Goal: Obtain resource: Obtain resource

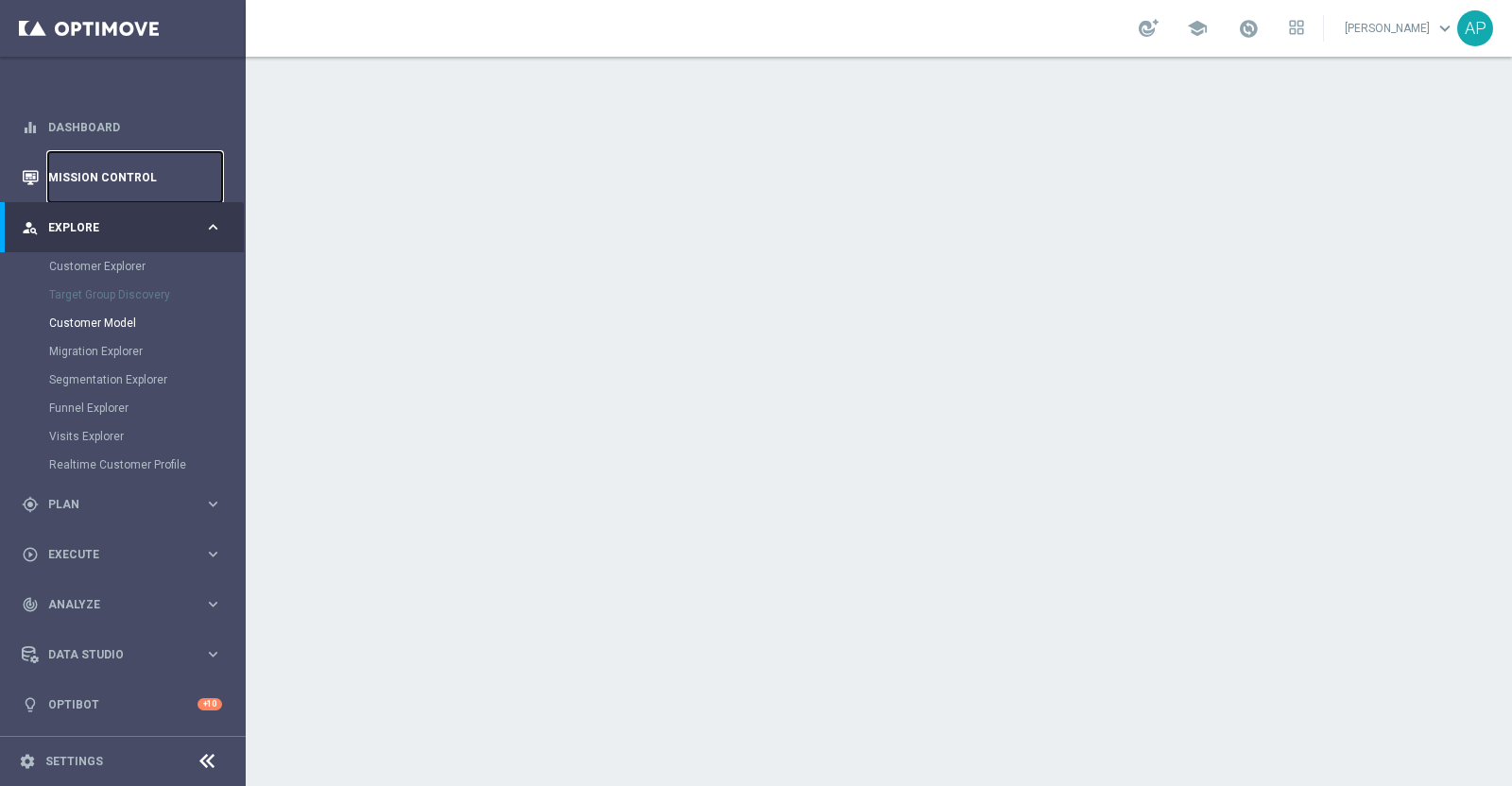
click at [104, 179] on link "Mission Control" at bounding box center [134, 177] width 174 height 50
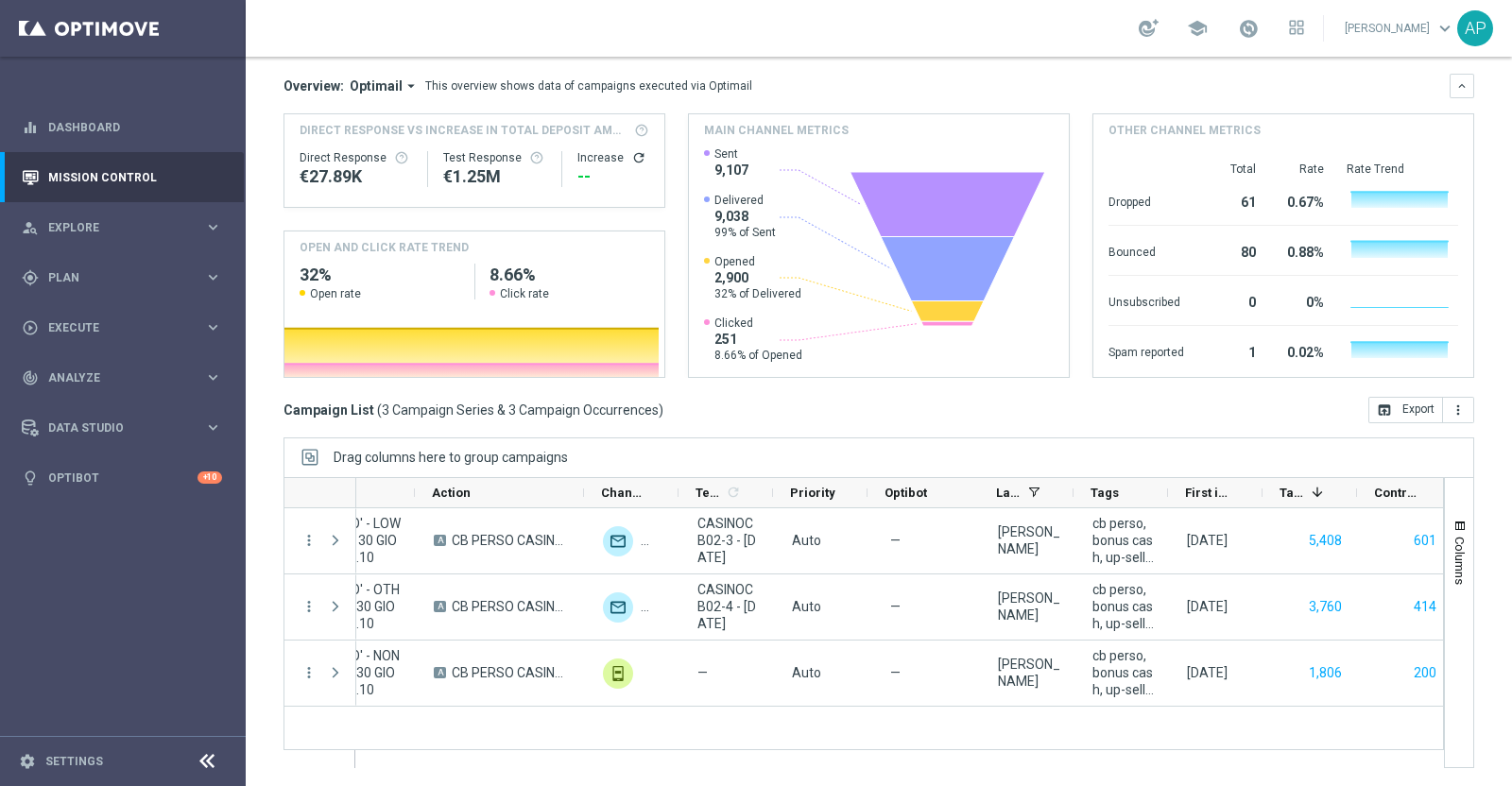
scroll to position [0, 526]
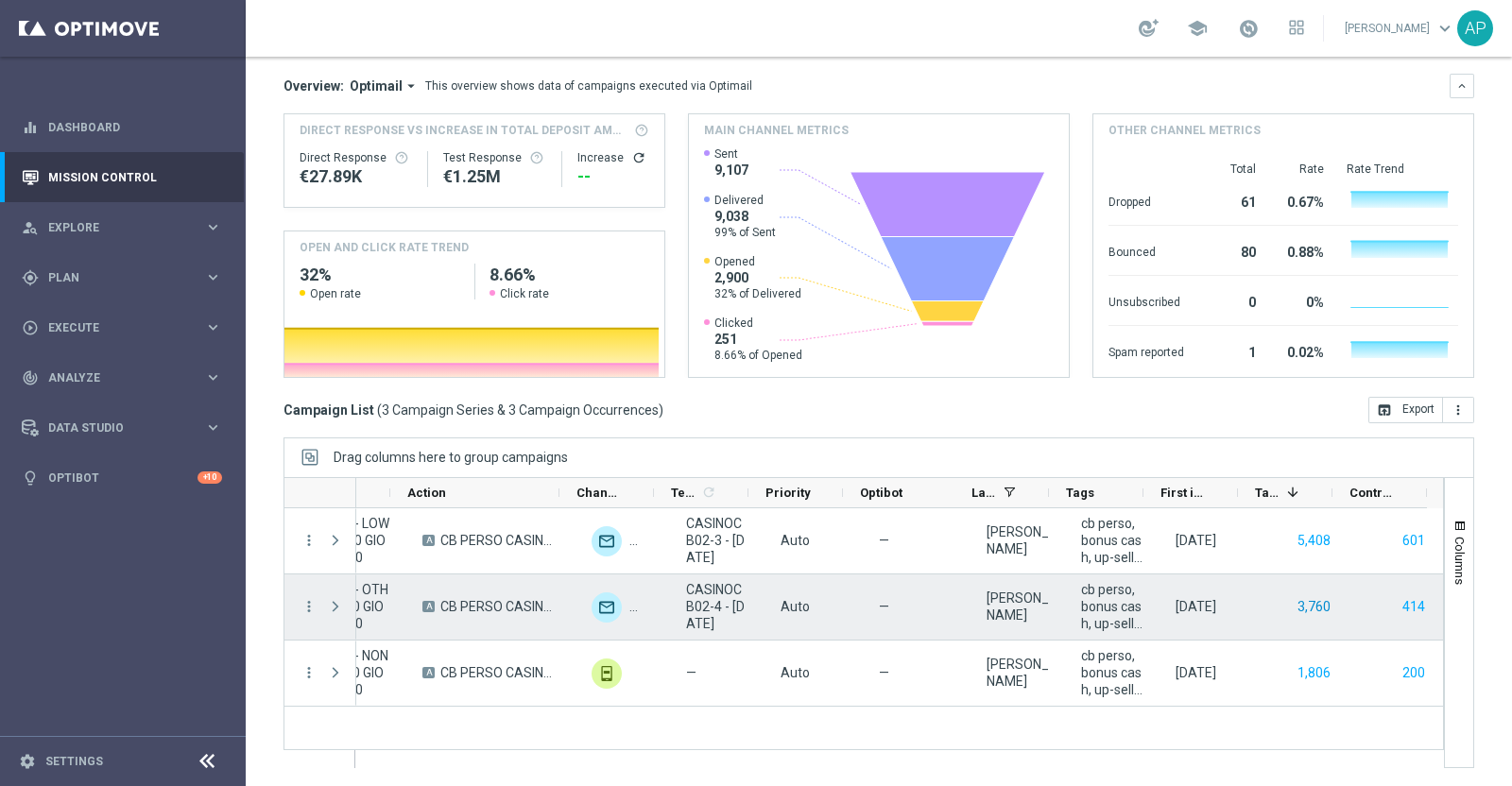
click at [1297, 606] on button "3,760" at bounding box center [1313, 607] width 37 height 24
click at [1401, 607] on button "414" at bounding box center [1413, 607] width 27 height 24
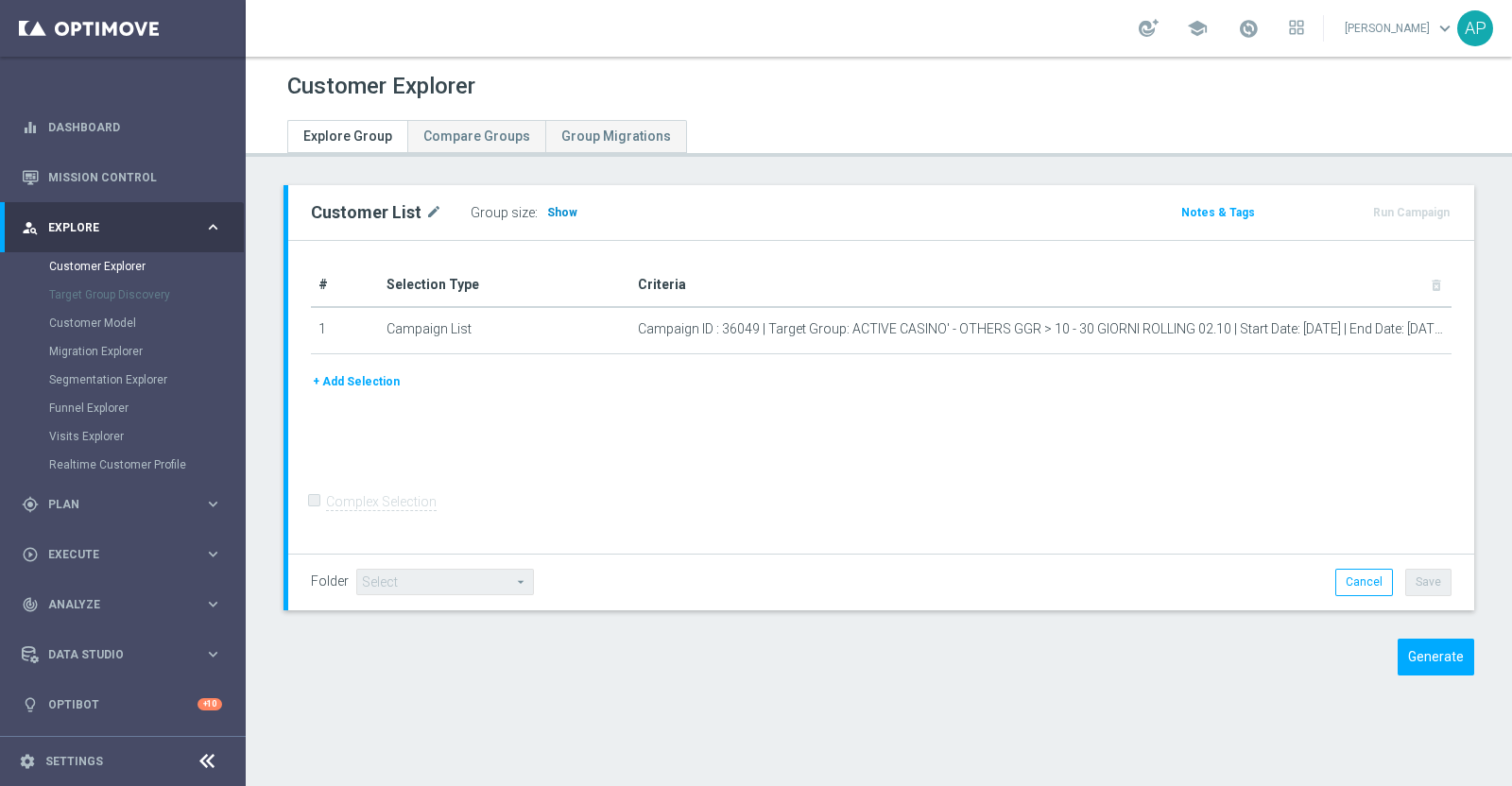
click at [547, 214] on span "Show" at bounding box center [562, 212] width 30 height 13
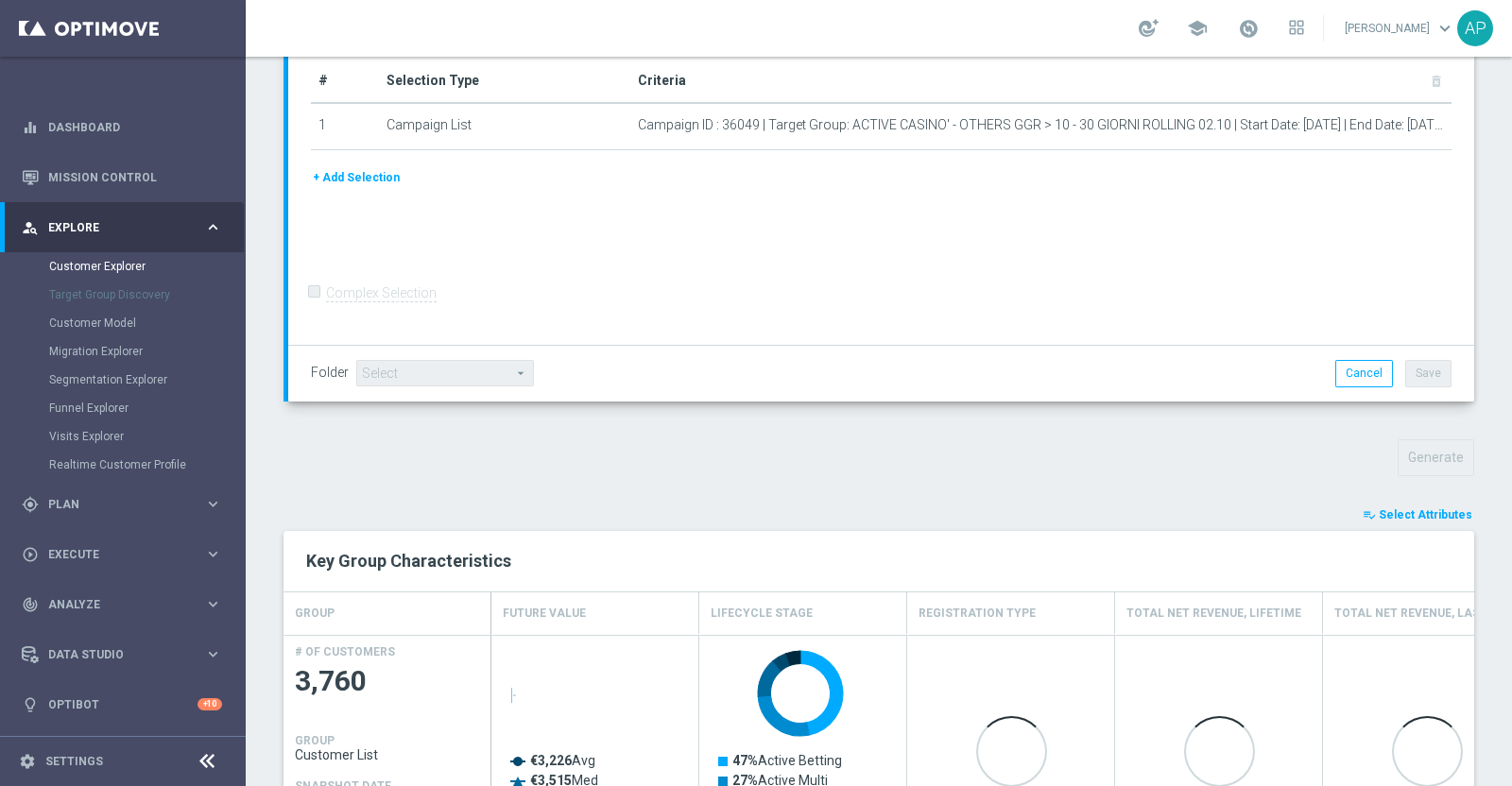
scroll to position [354, 0]
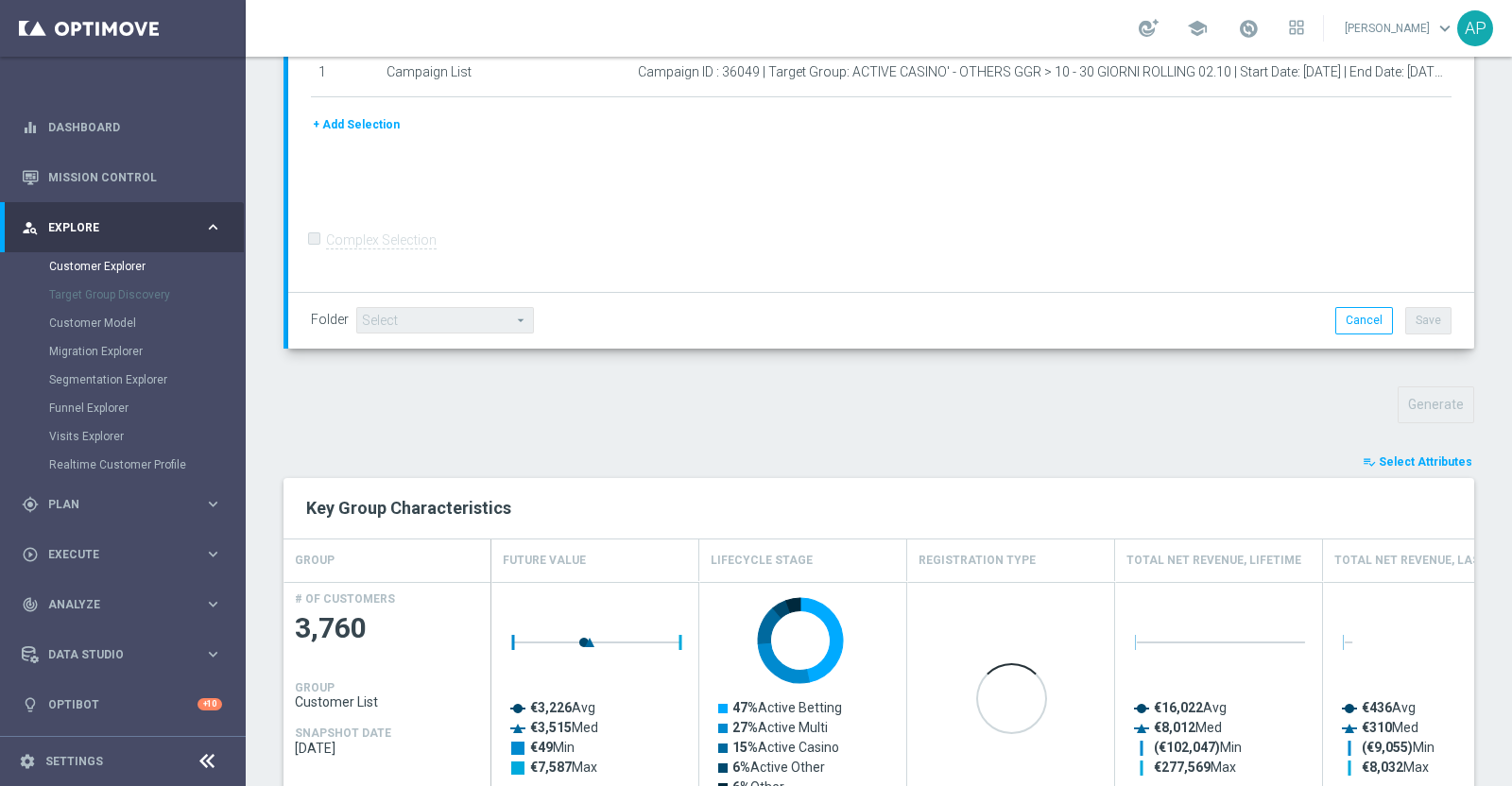
click at [1427, 455] on span "Select Attributes" at bounding box center [1425, 461] width 94 height 13
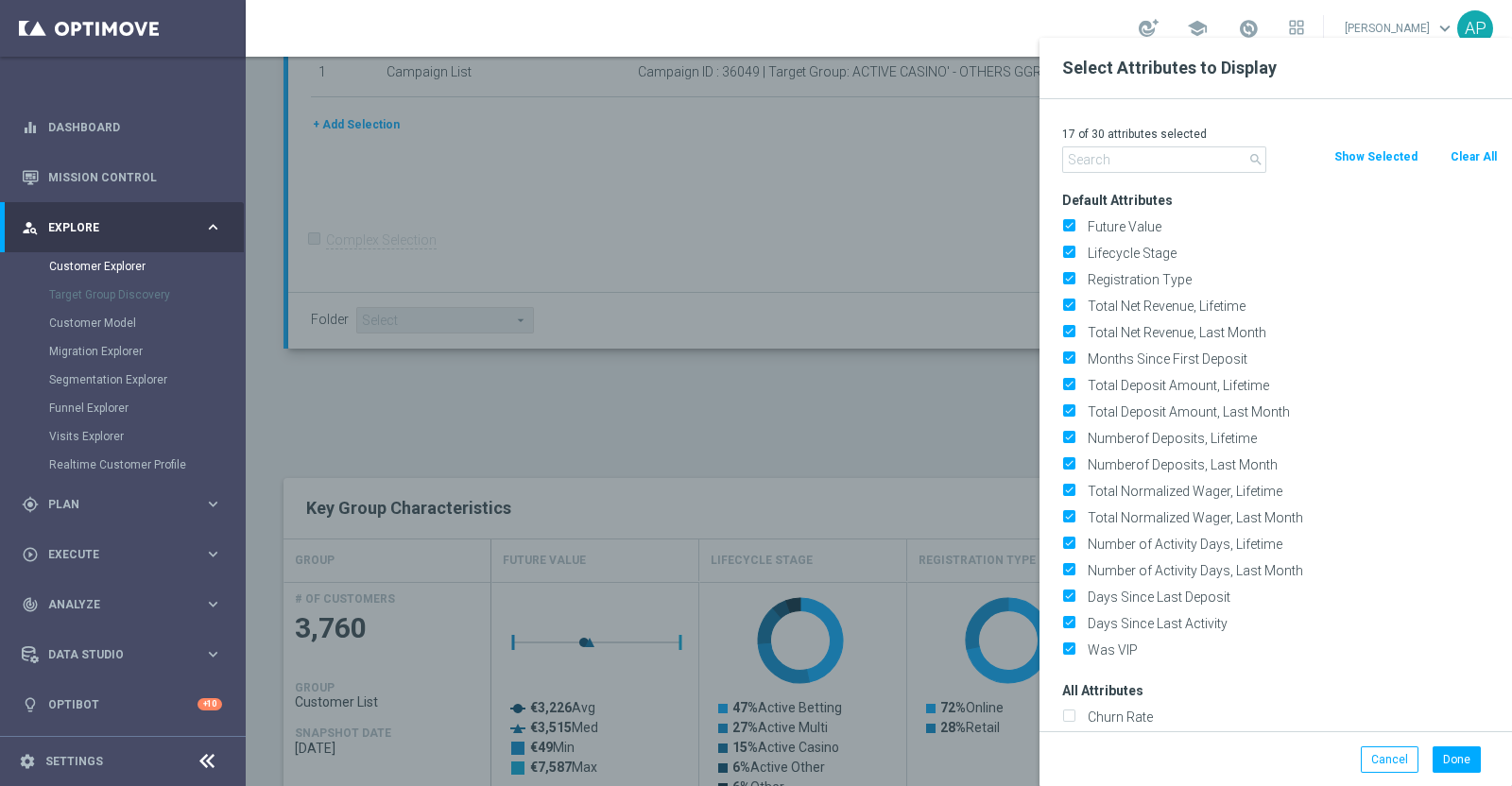
click at [1463, 152] on button "Clear All" at bounding box center [1473, 156] width 50 height 21
checkbox input "false"
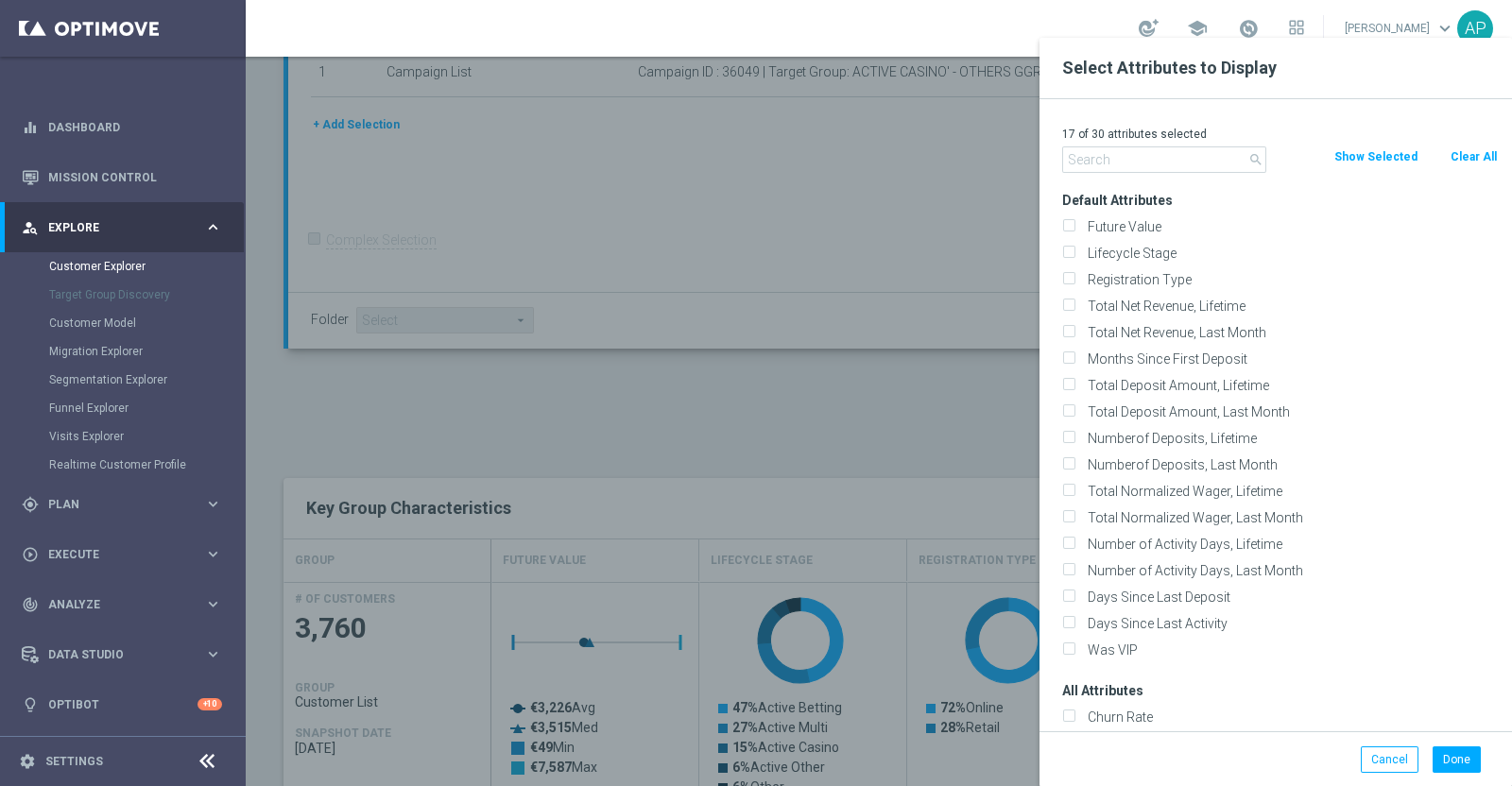
checkbox input "false"
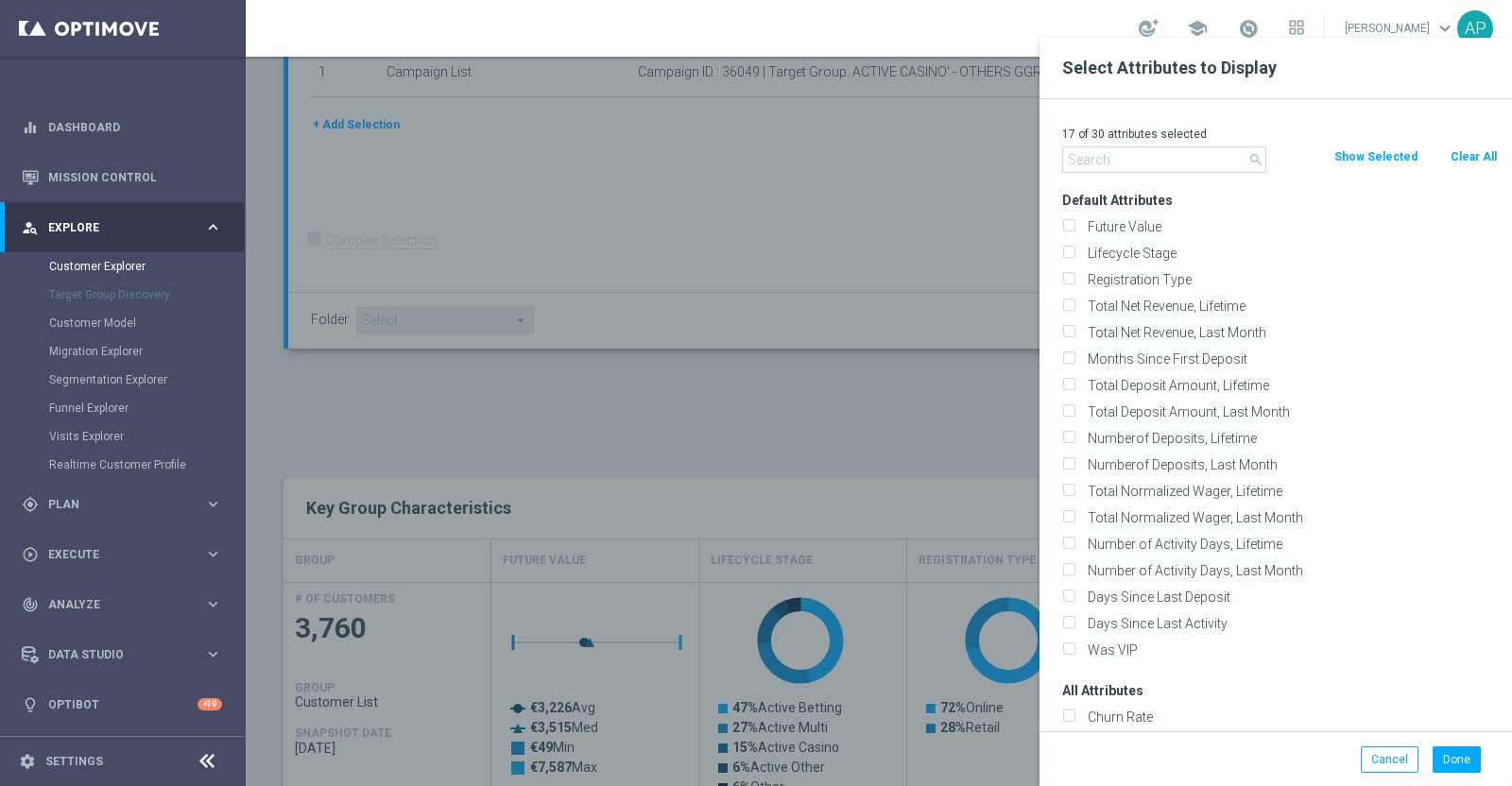
checkbox input "false"
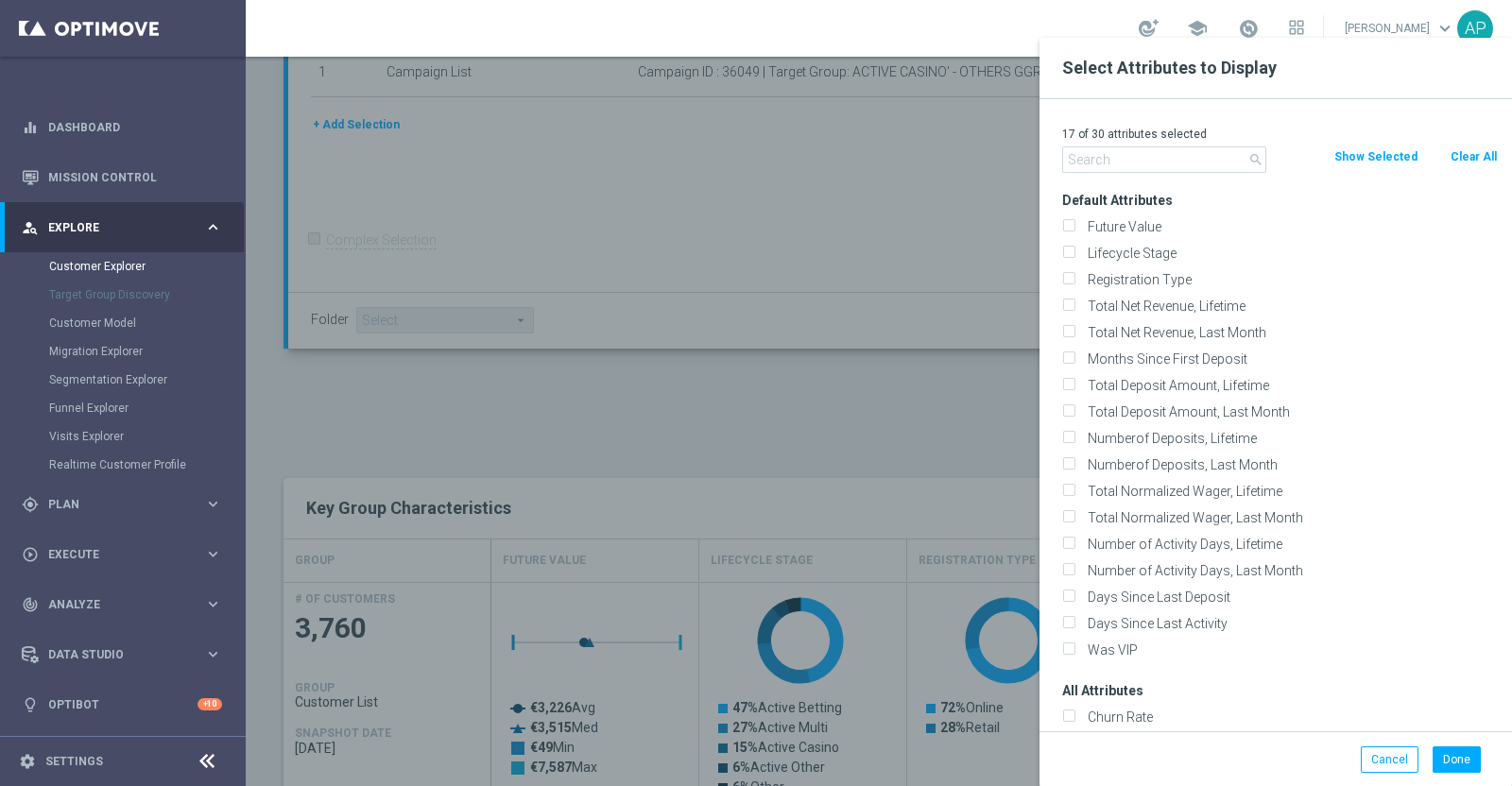
checkbox input "false"
click at [1143, 146] on input "text" at bounding box center [1164, 159] width 204 height 27
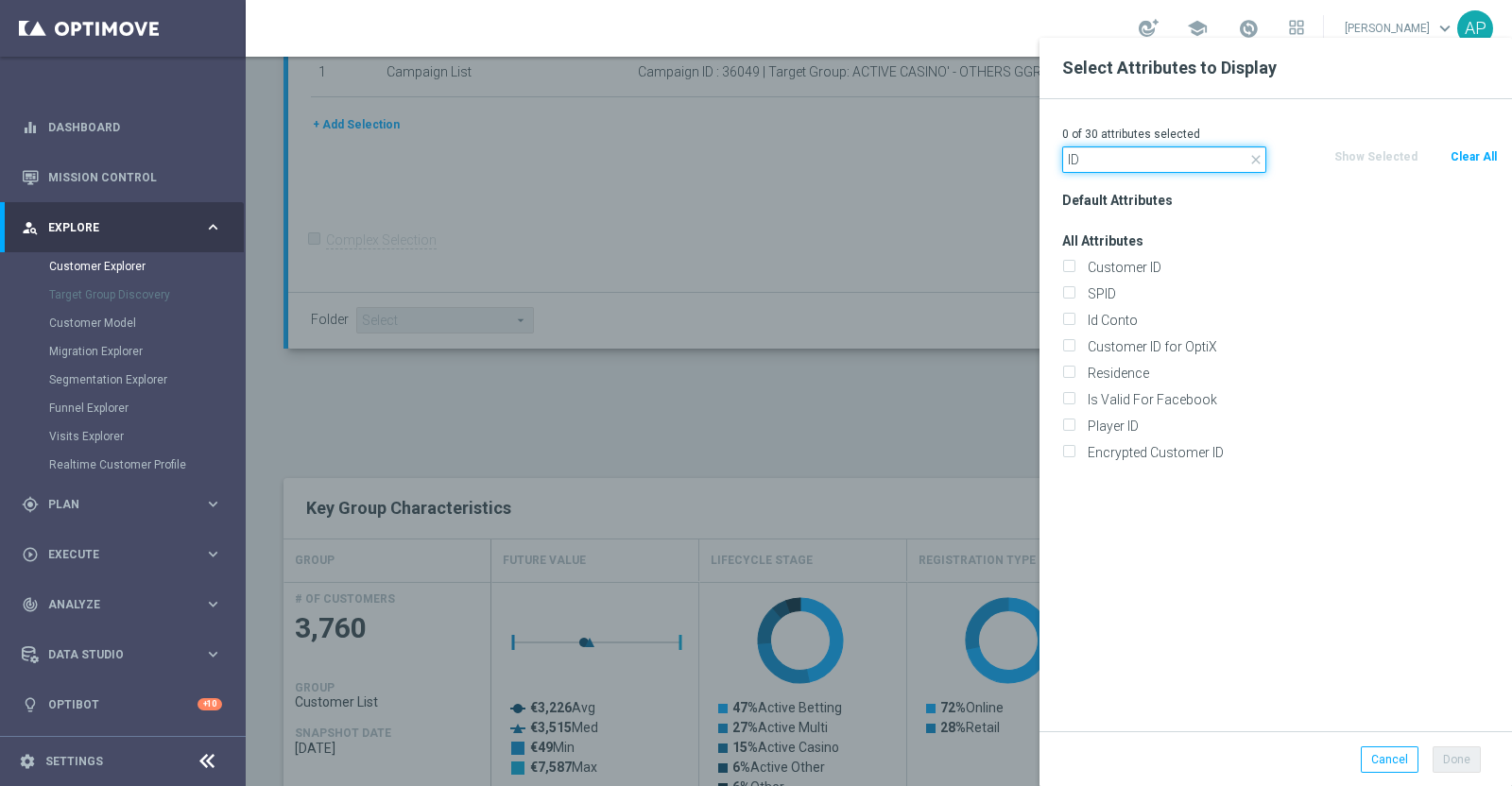
type input "ID"
click at [1123, 308] on div "Id Conto" at bounding box center [1280, 319] width 464 height 27
click at [1143, 319] on label "Id Conto" at bounding box center [1289, 319] width 417 height 17
click at [1074, 319] on input "Id Conto" at bounding box center [1068, 322] width 12 height 12
checkbox input "true"
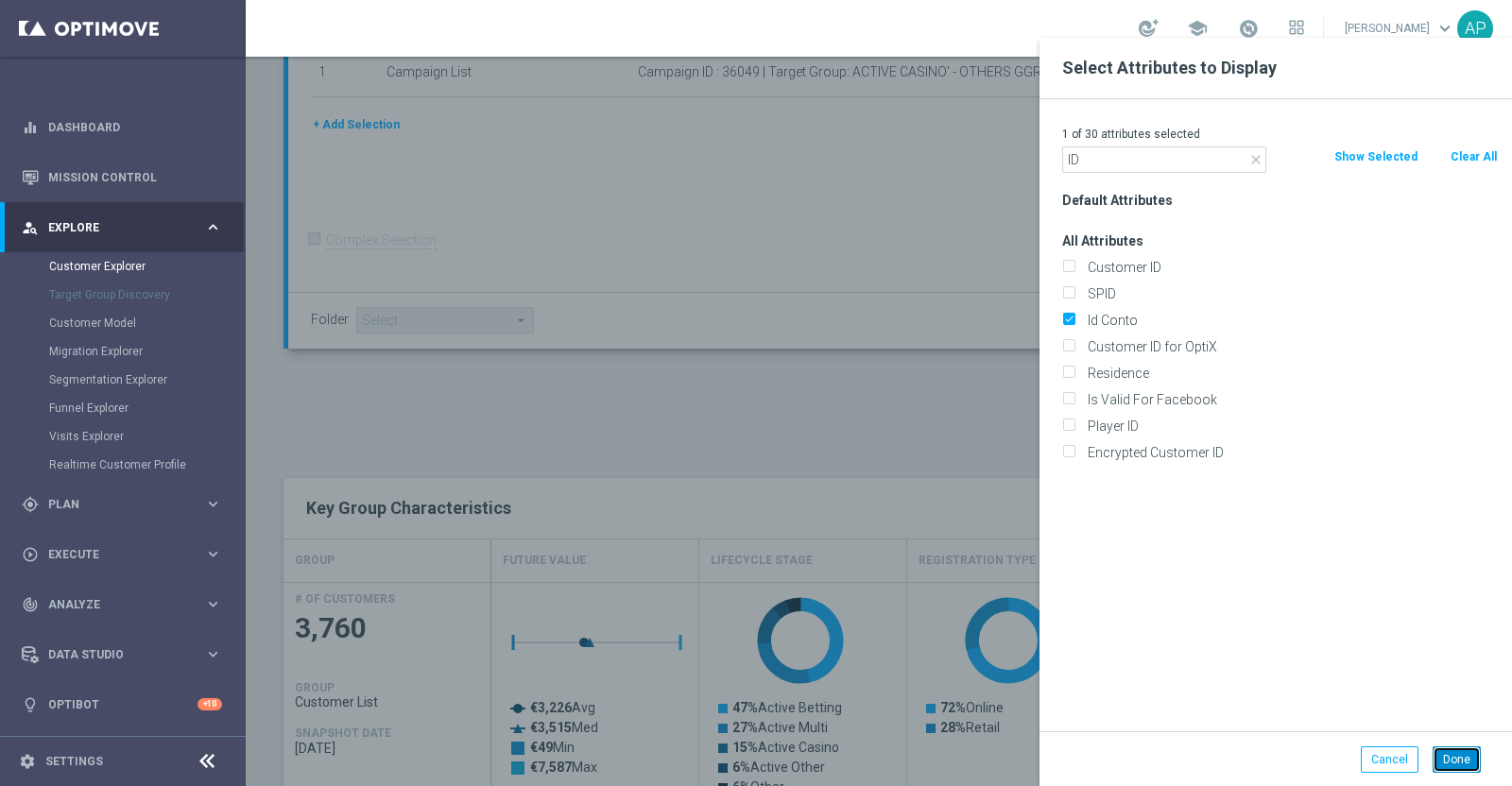
click at [1455, 752] on button "Done" at bounding box center [1456, 759] width 48 height 27
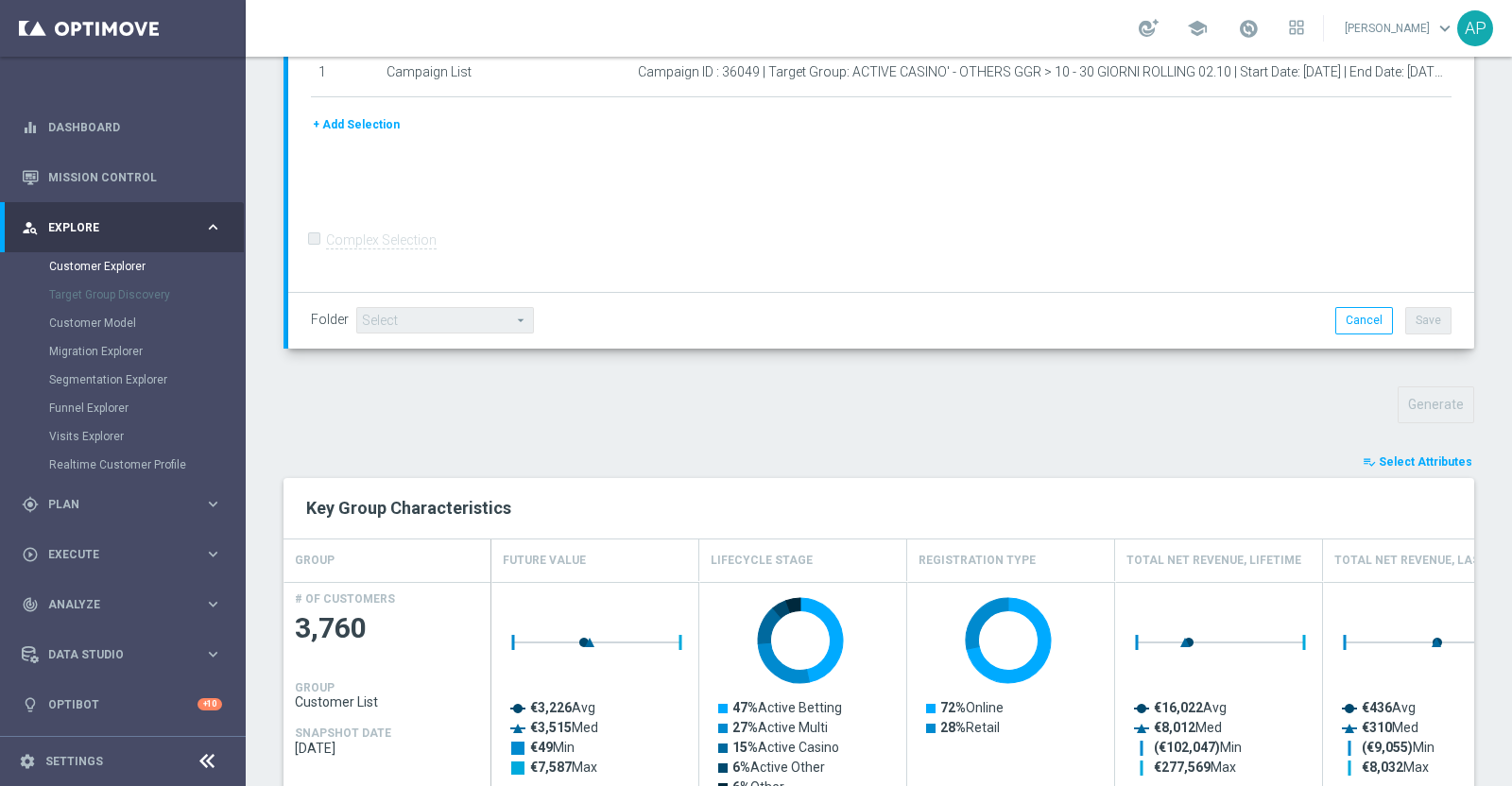
type input "Search"
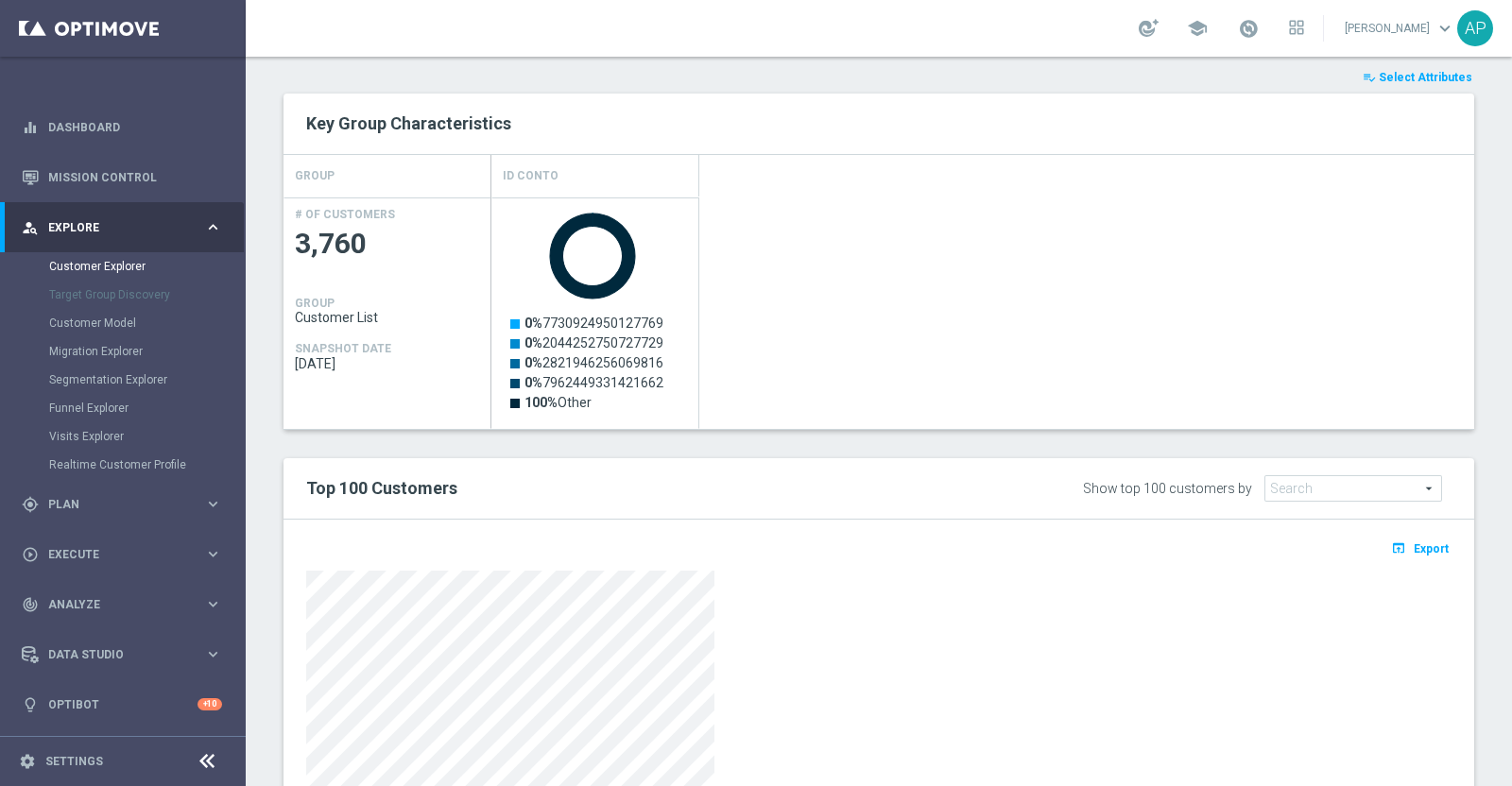
scroll to position [943, 0]
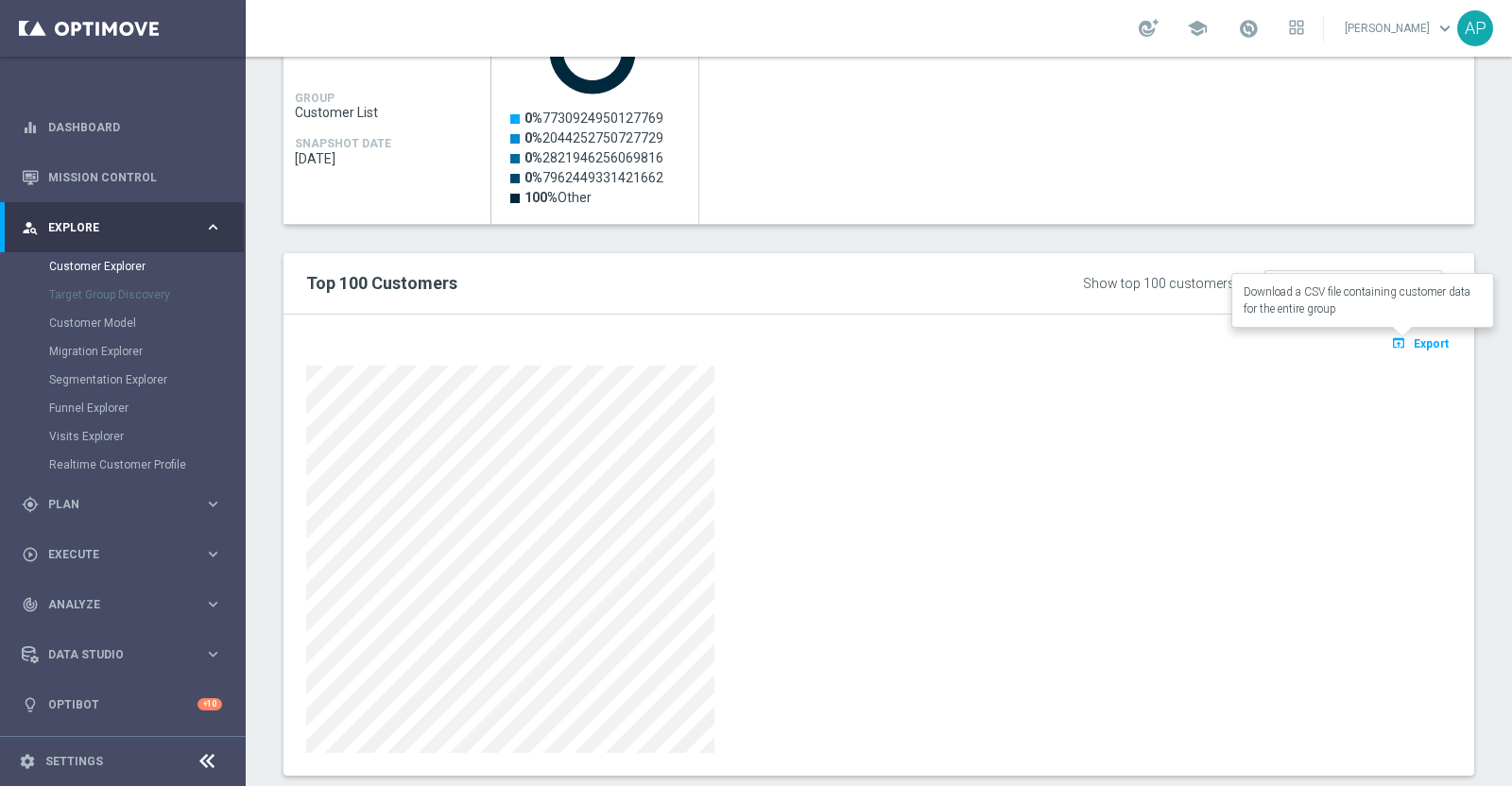
click at [1416, 340] on span "Export" at bounding box center [1430, 343] width 35 height 13
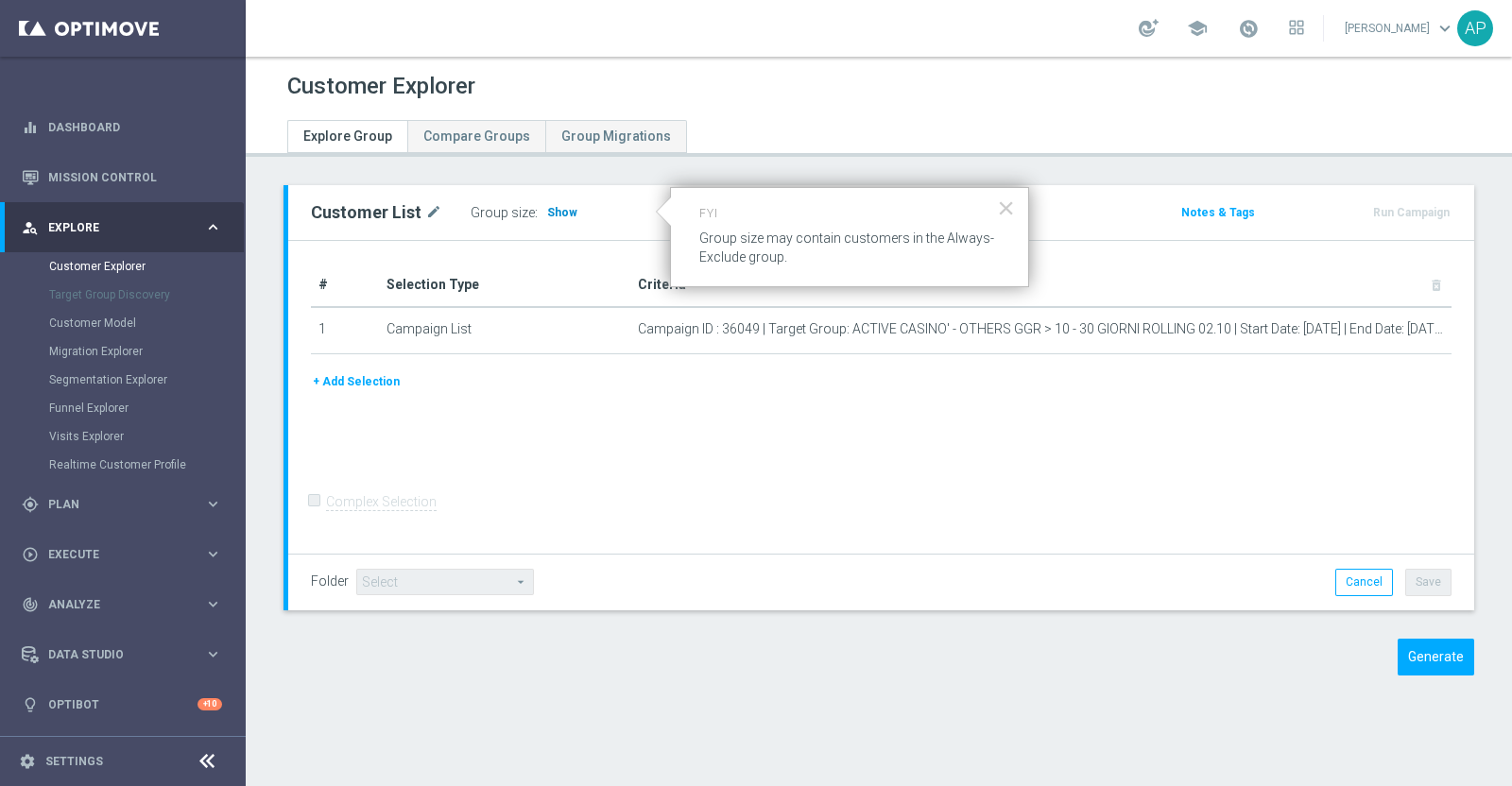
click at [555, 208] on span "Show" at bounding box center [562, 212] width 30 height 13
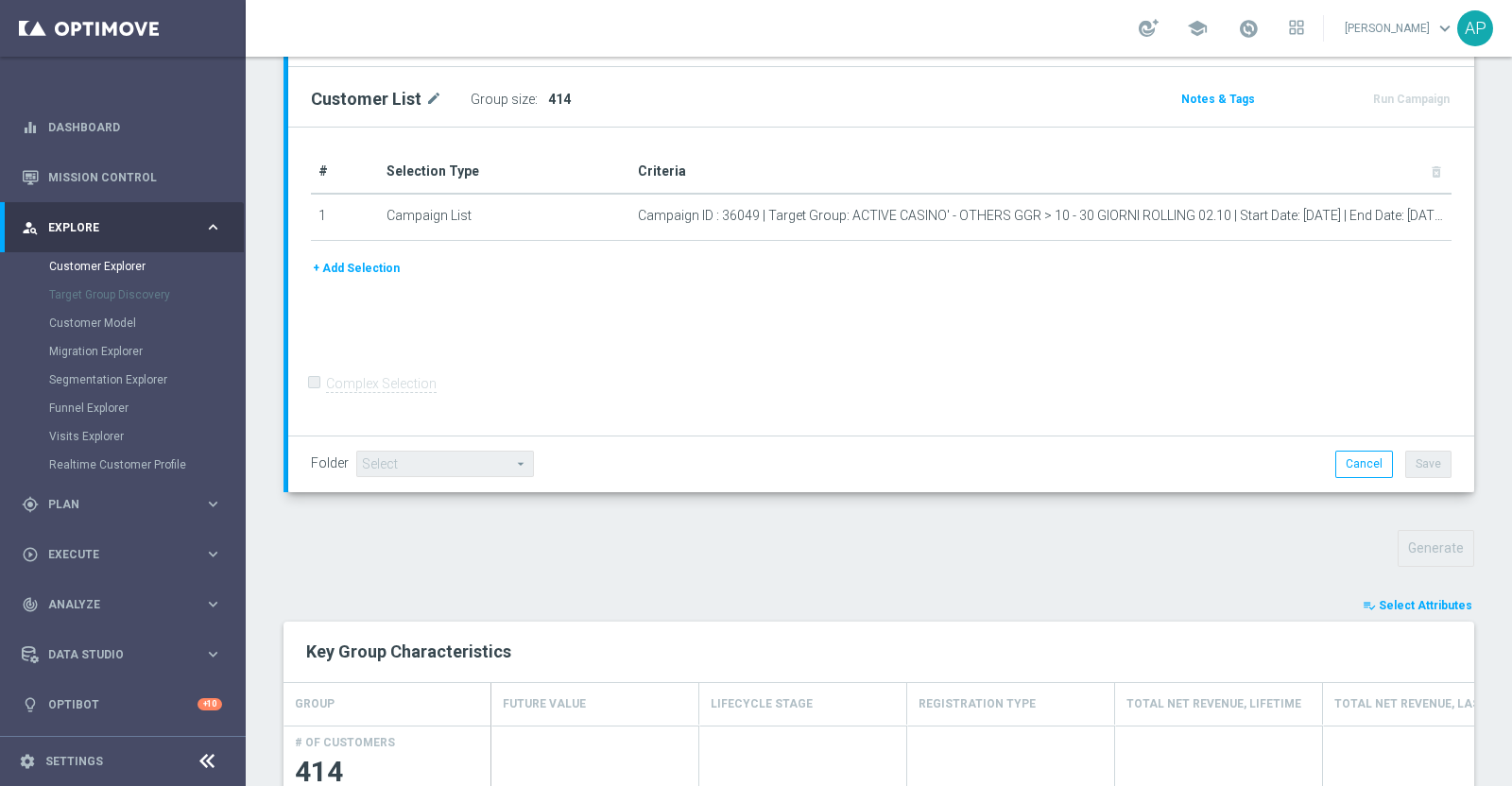
scroll to position [472, 0]
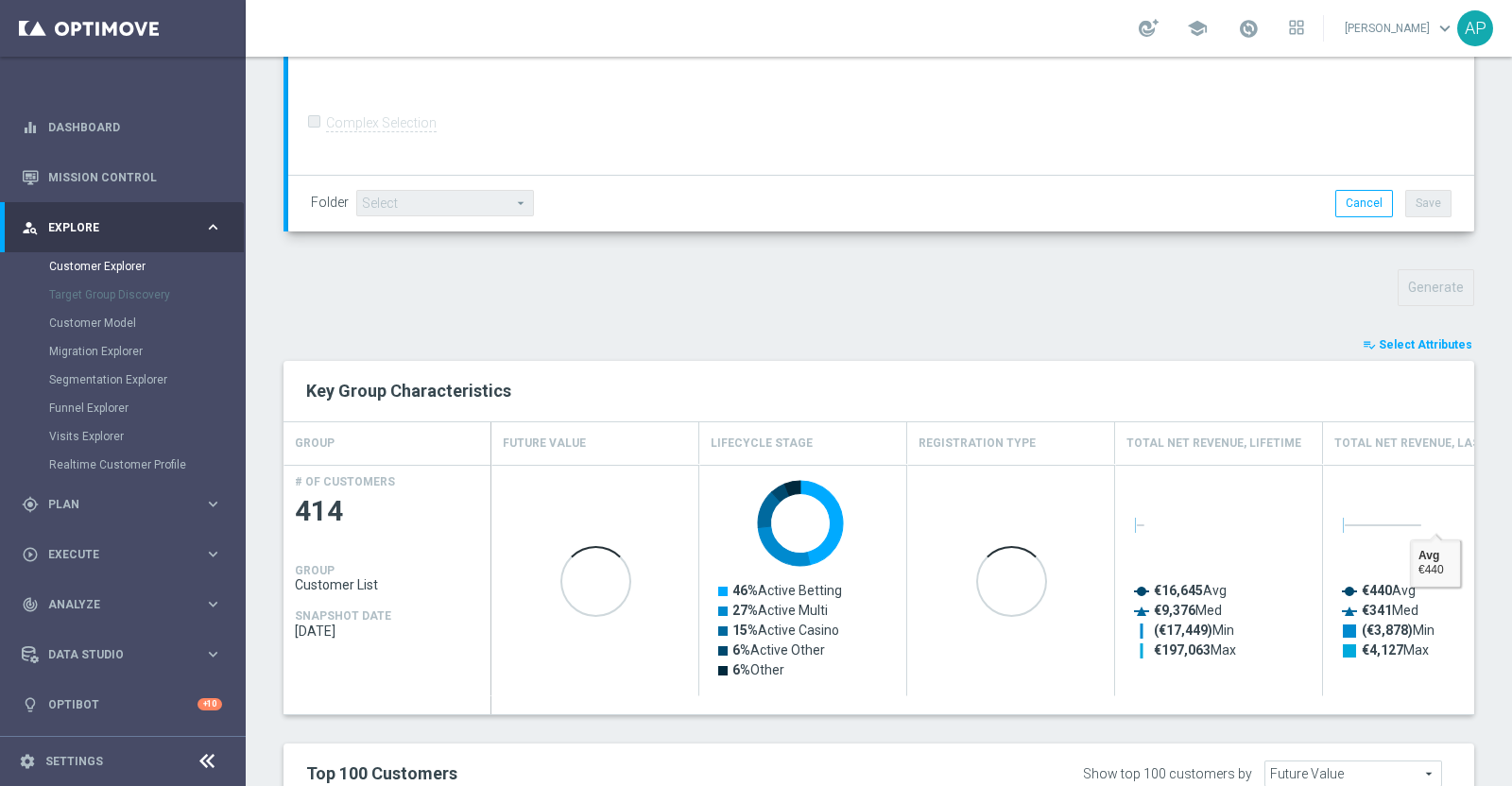
click at [1418, 342] on span "Select Attributes" at bounding box center [1425, 344] width 94 height 13
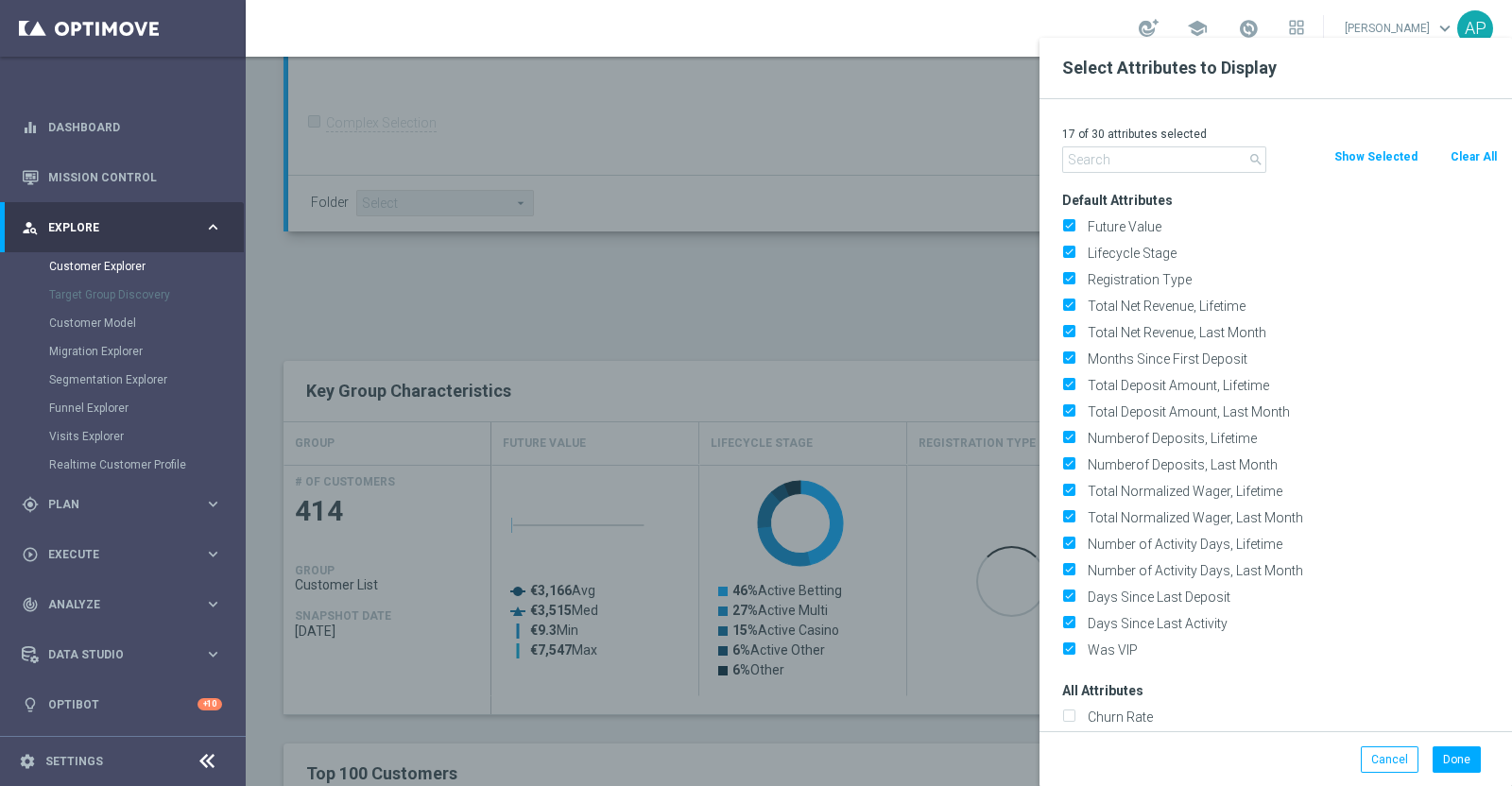
click at [1460, 148] on button "Clear All" at bounding box center [1473, 156] width 50 height 21
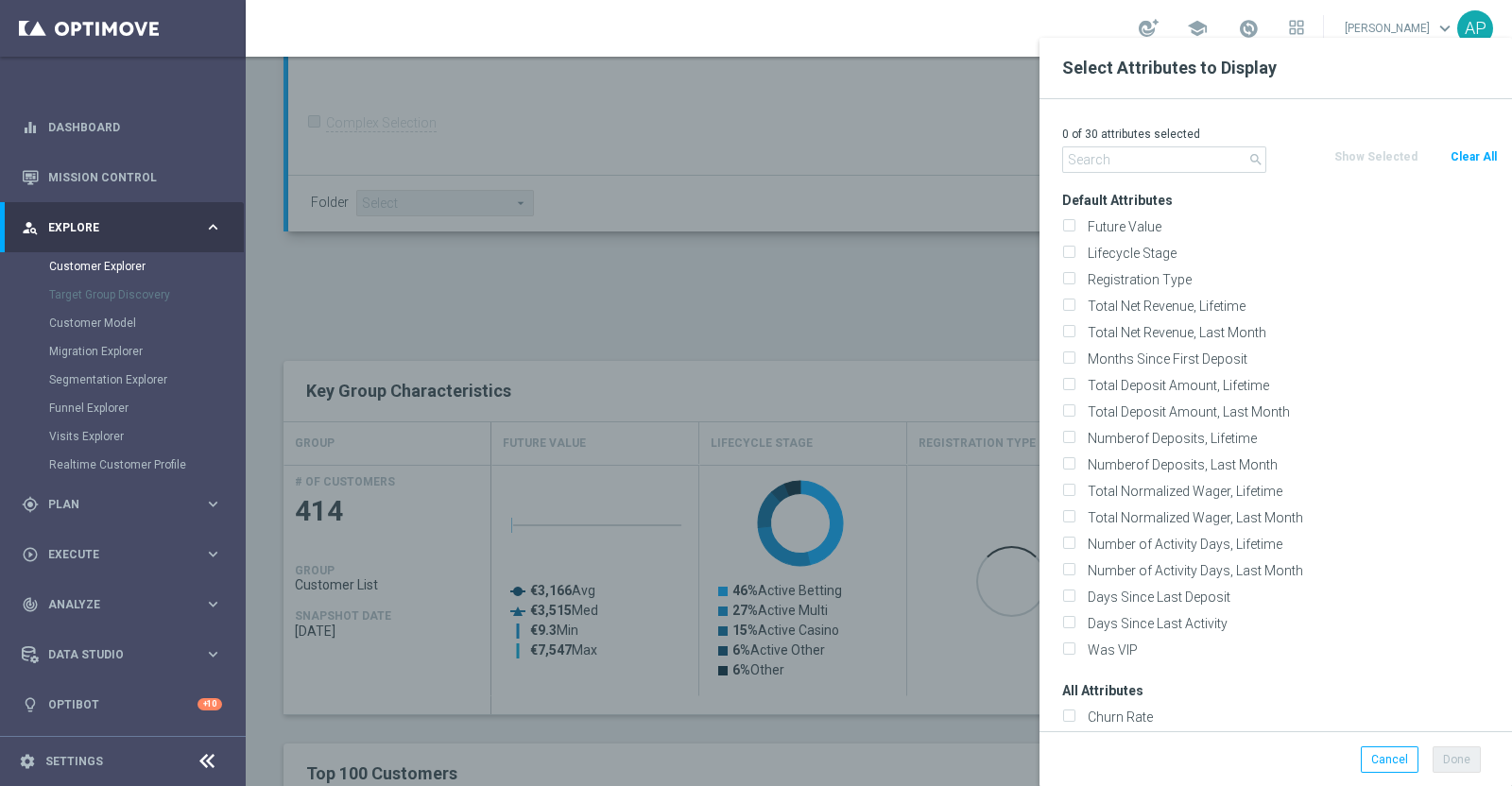
checkbox input "false"
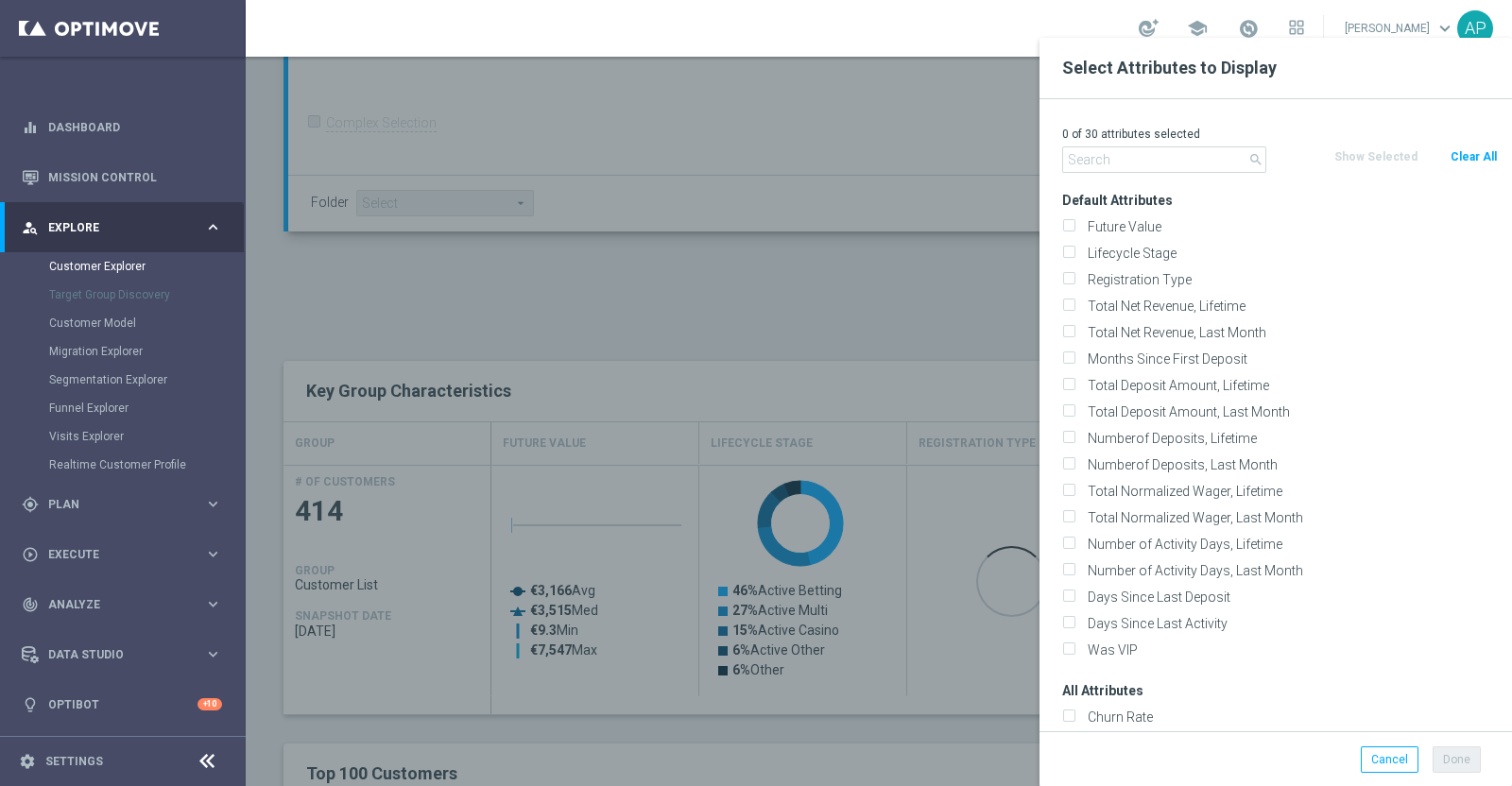
checkbox input "false"
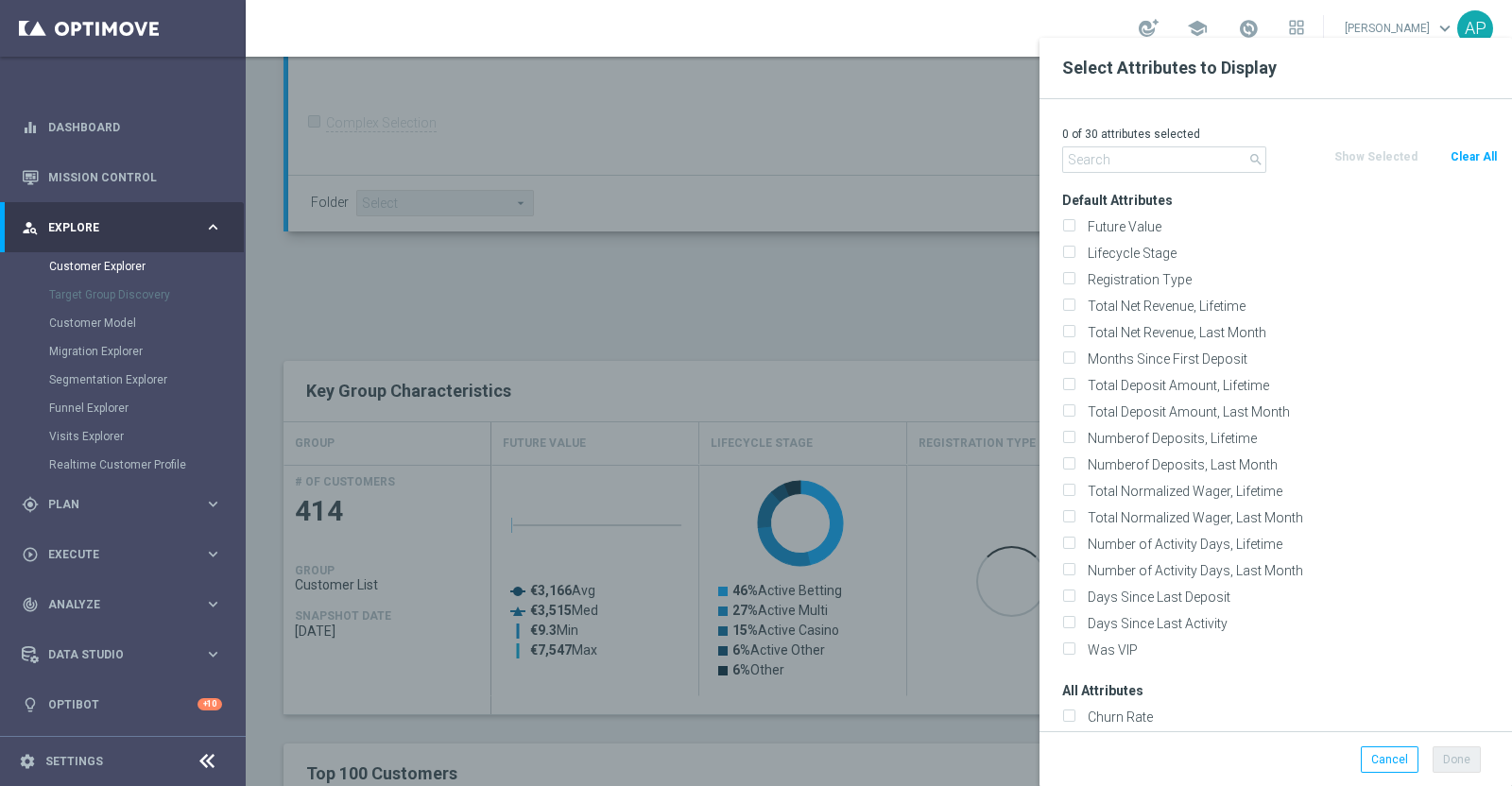
checkbox input "false"
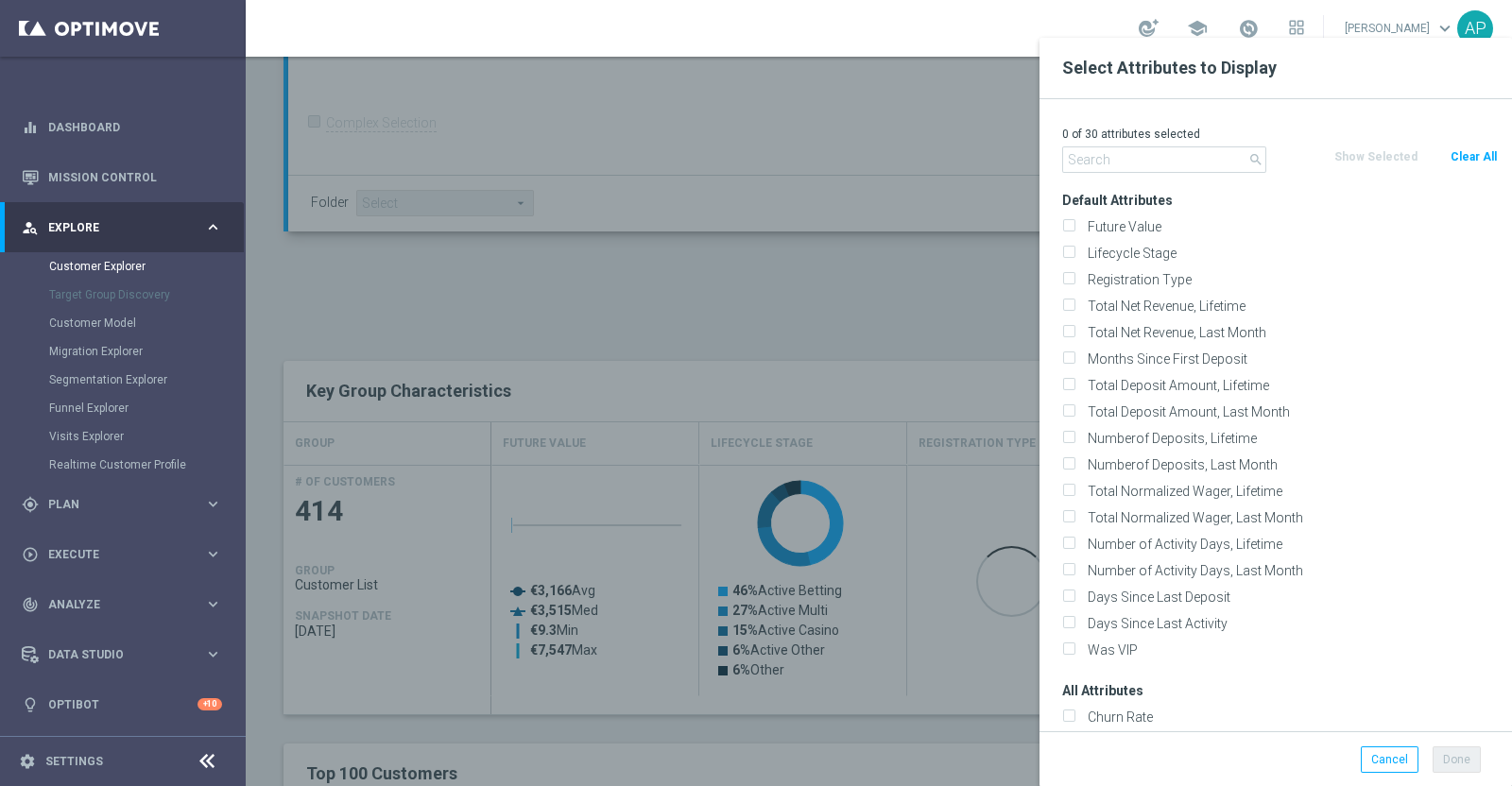
checkbox input "false"
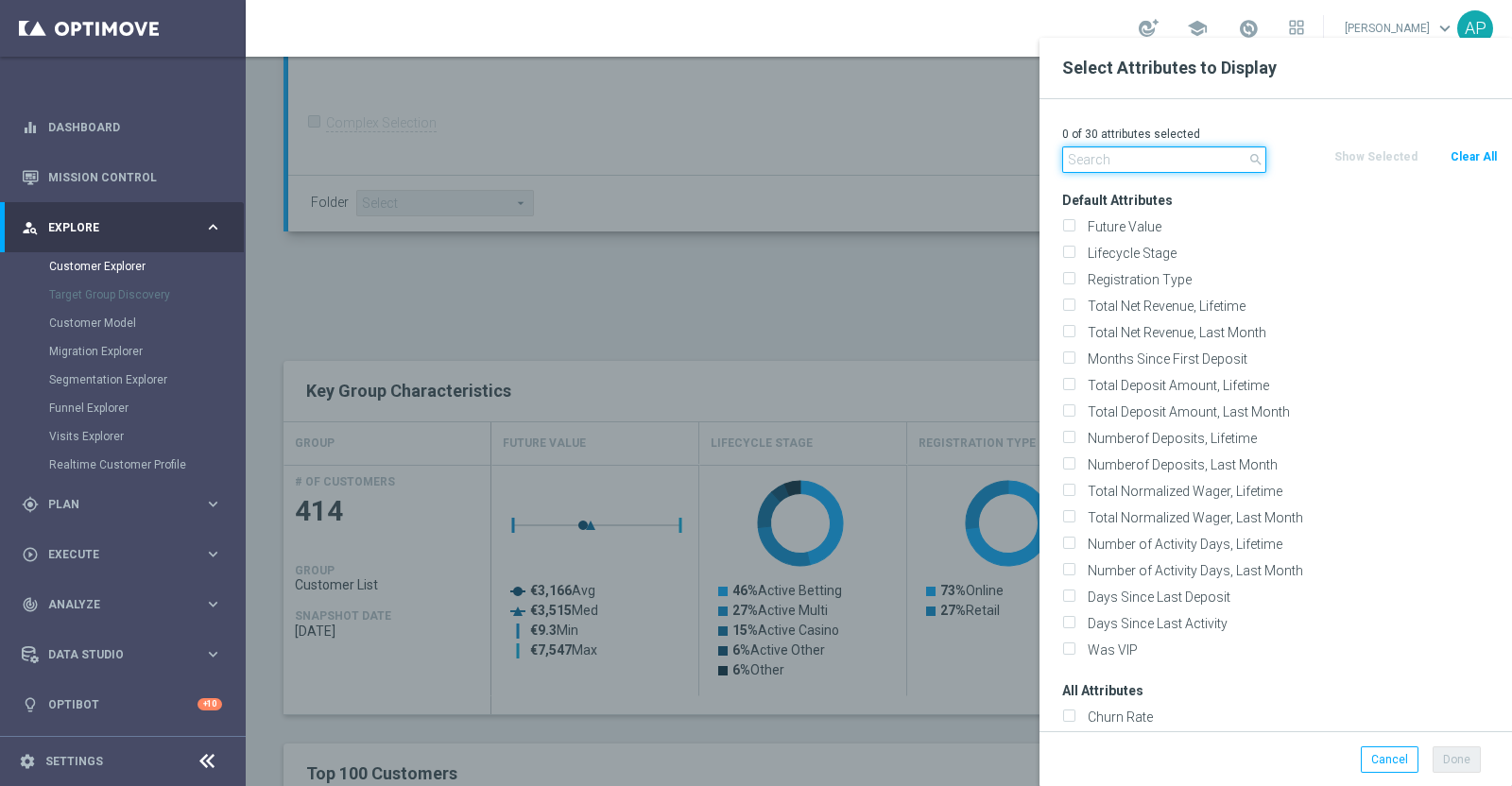
click at [1128, 148] on input "text" at bounding box center [1164, 159] width 204 height 27
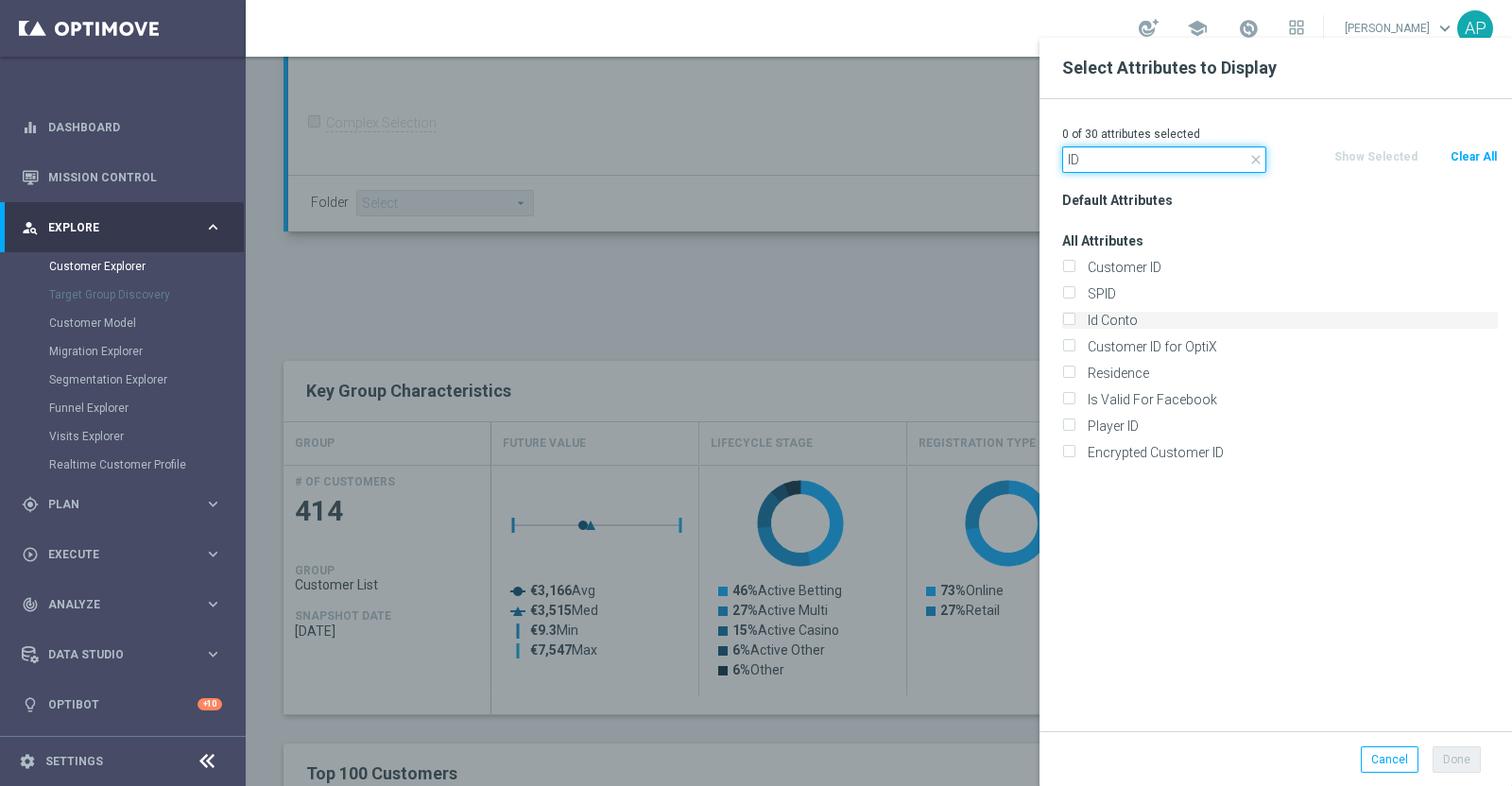
type input "ID"
click at [1136, 322] on label "Id Conto" at bounding box center [1289, 319] width 417 height 17
click at [1074, 322] on input "Id Conto" at bounding box center [1068, 322] width 12 height 12
checkbox input "true"
click at [1464, 762] on button "Done" at bounding box center [1456, 759] width 48 height 27
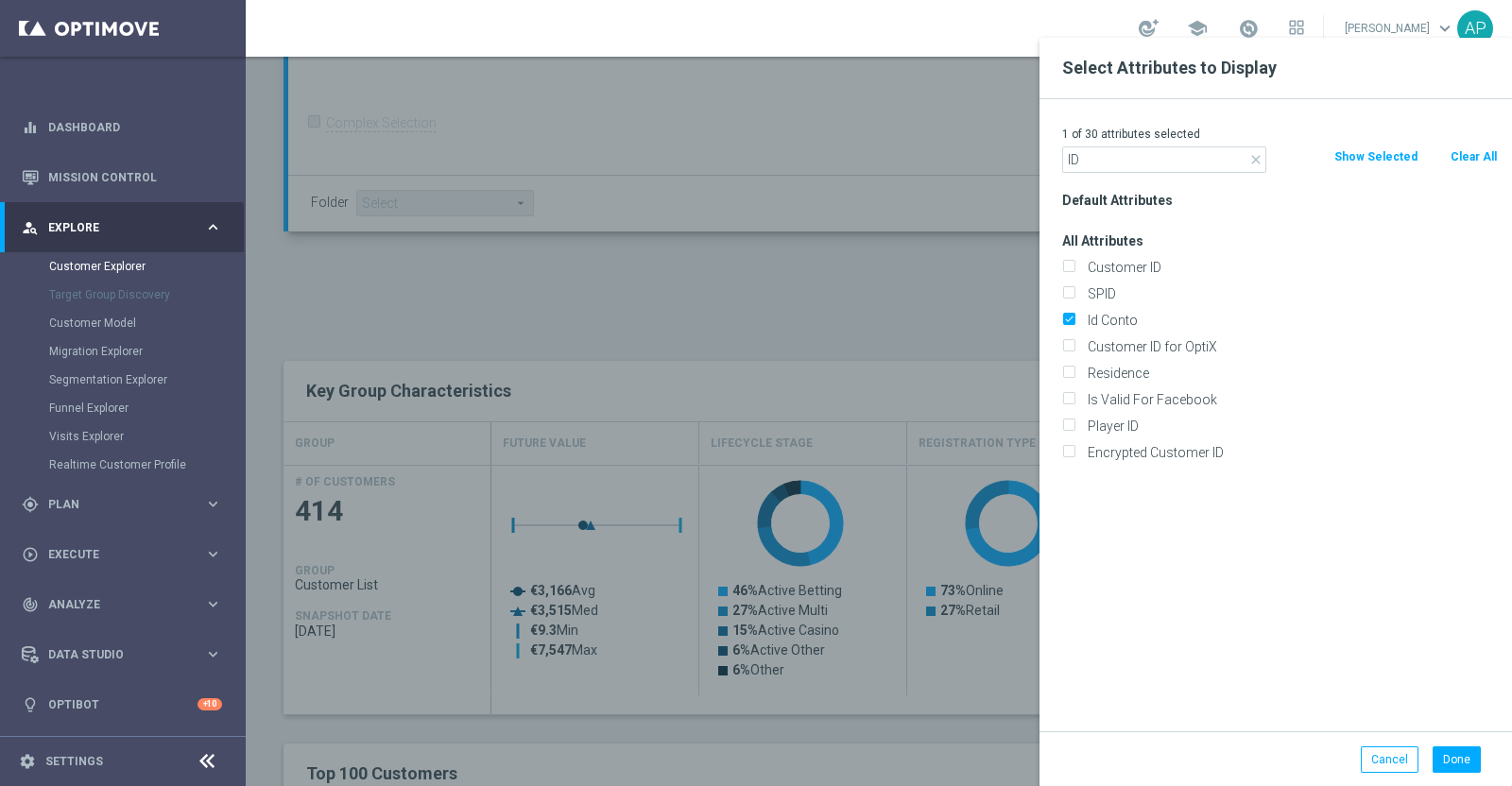
type input "Search"
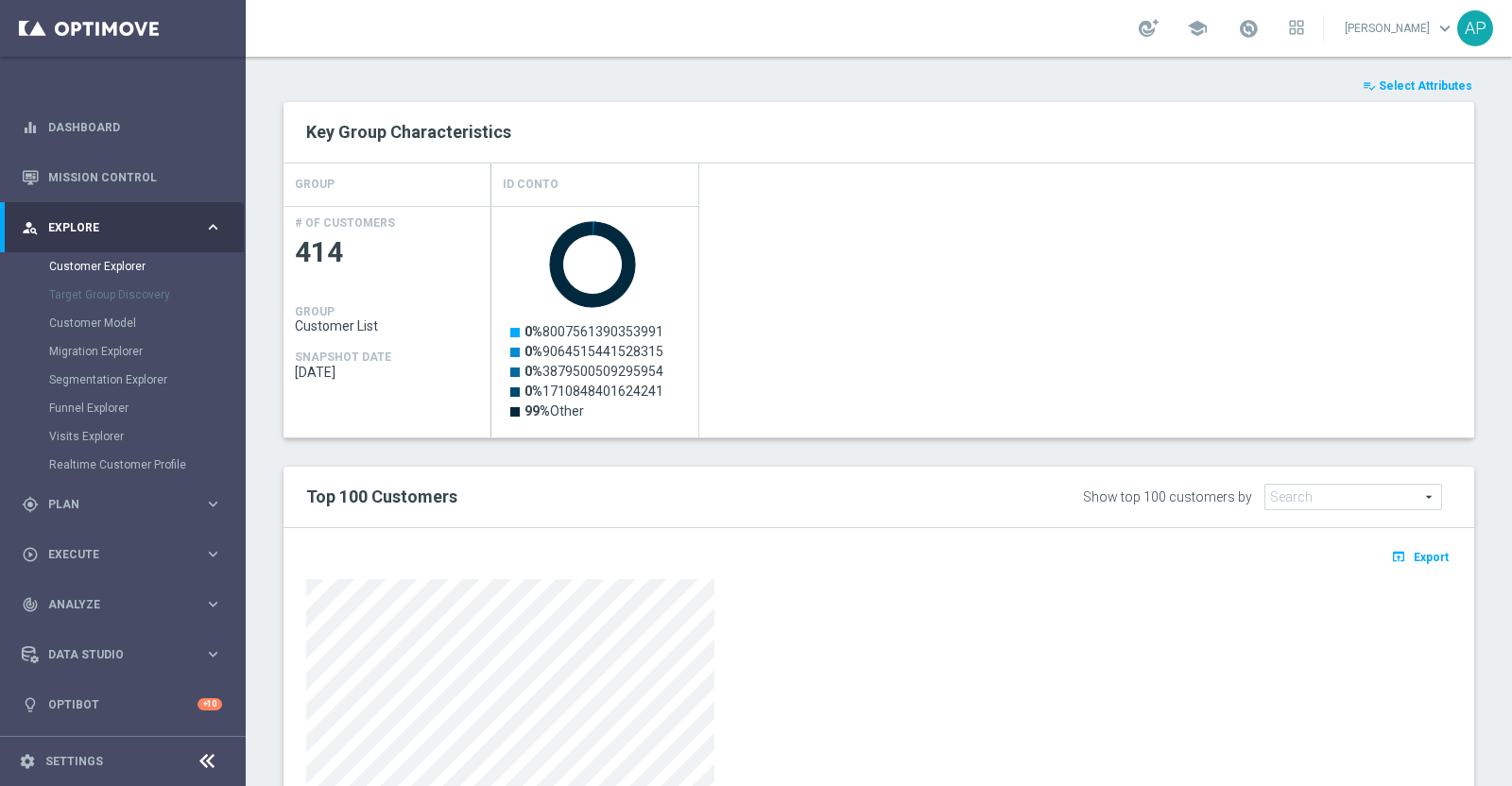
scroll to position [943, 0]
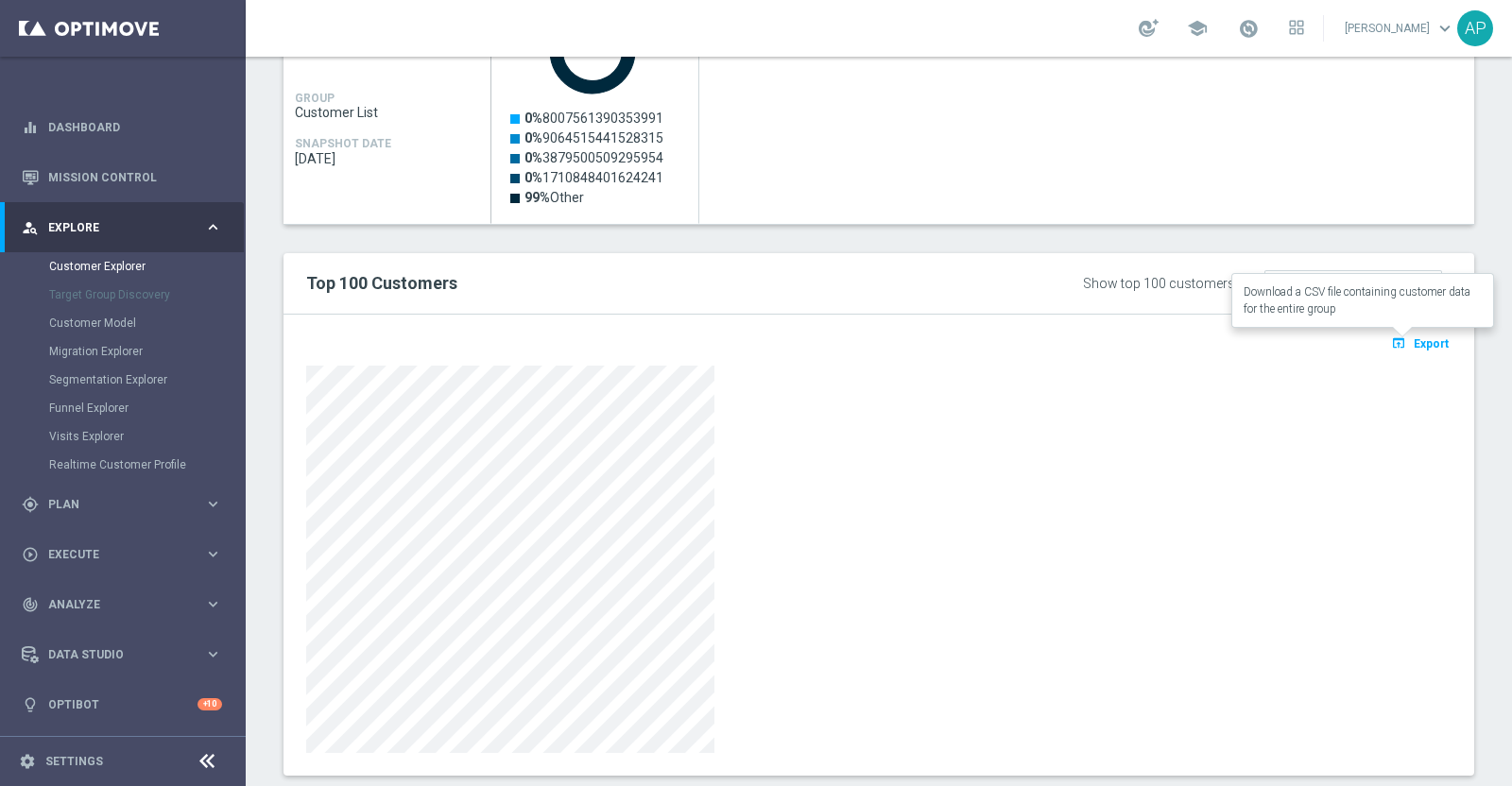
click at [1417, 339] on span "Export" at bounding box center [1430, 343] width 35 height 13
